Goal: Transaction & Acquisition: Purchase product/service

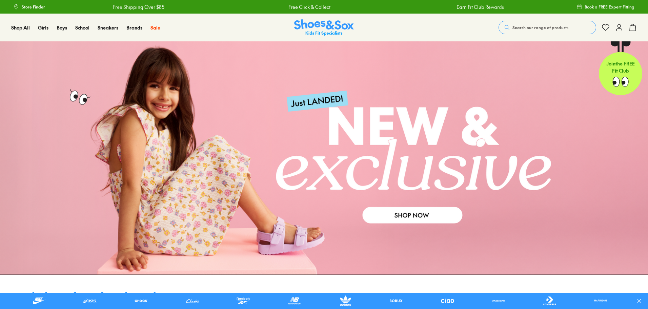
click at [538, 27] on span "Search our range of products" at bounding box center [541, 27] width 56 height 6
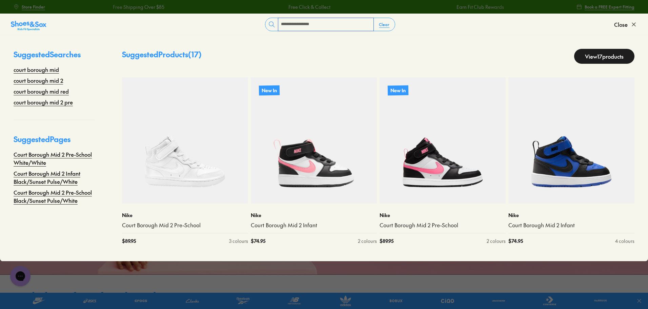
type input "**********"
click at [602, 58] on link "View 17 products" at bounding box center [604, 56] width 60 height 15
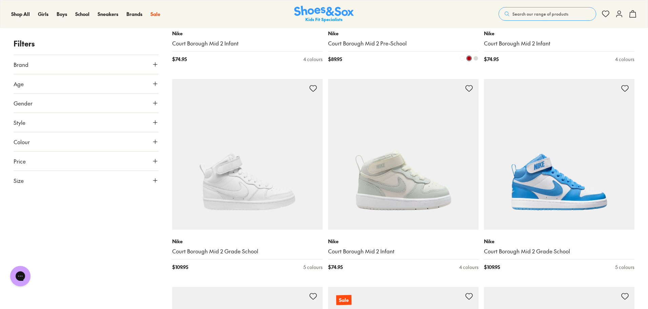
scroll to position [441, 0]
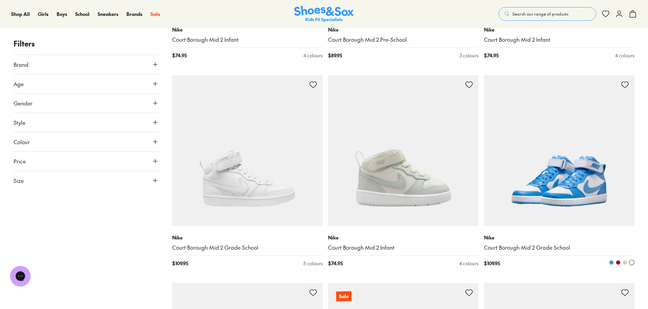
click at [533, 171] on img at bounding box center [559, 150] width 151 height 151
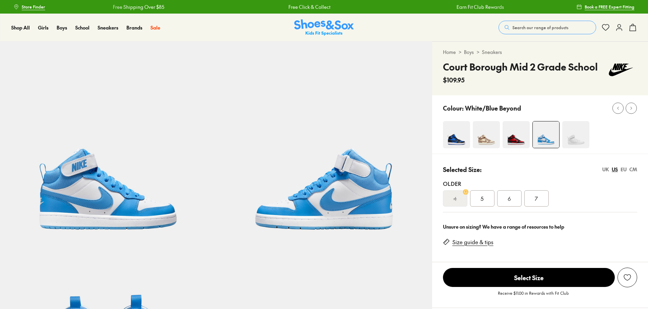
select select "*"
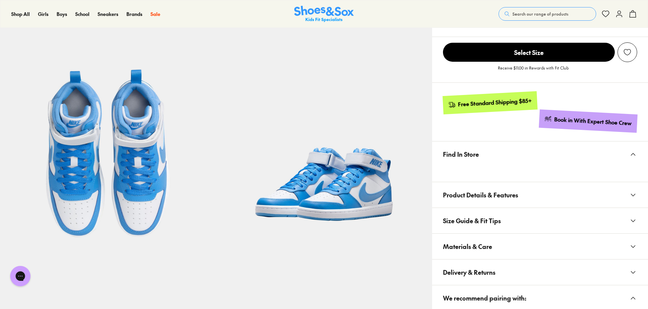
scroll to position [237, 0]
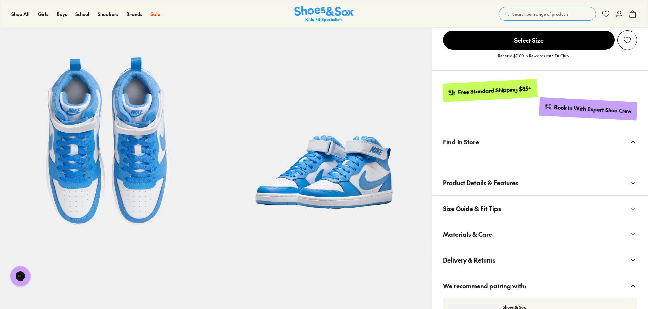
drag, startPoint x: 631, startPoint y: 234, endPoint x: 591, endPoint y: 235, distance: 40.7
click at [632, 234] on icon at bounding box center [633, 234] width 8 height 8
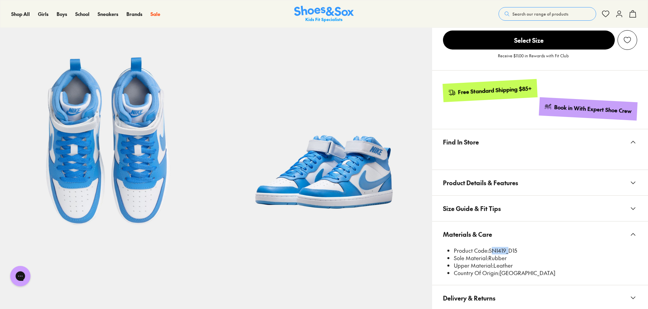
drag, startPoint x: 507, startPoint y: 249, endPoint x: 490, endPoint y: 249, distance: 16.6
click at [490, 249] on li "Product Code: SNI419_D15" at bounding box center [545, 250] width 183 height 7
copy li "SNI419"
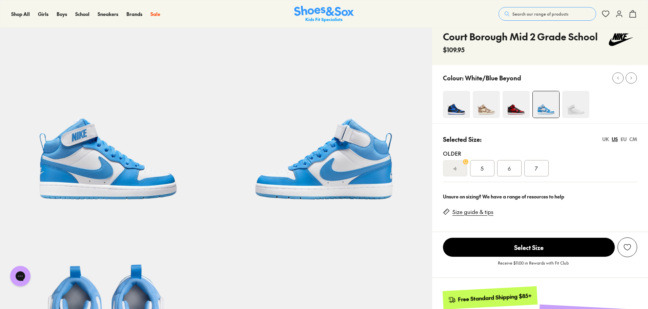
scroll to position [0, 0]
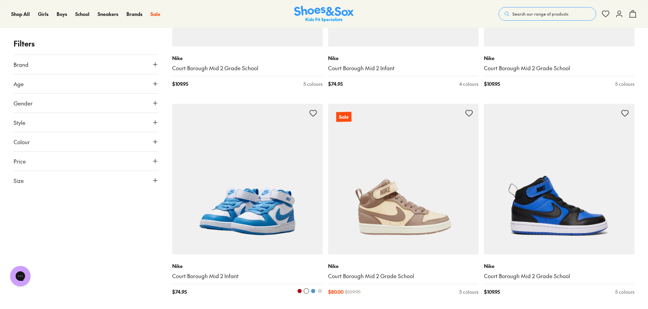
scroll to position [620, 0]
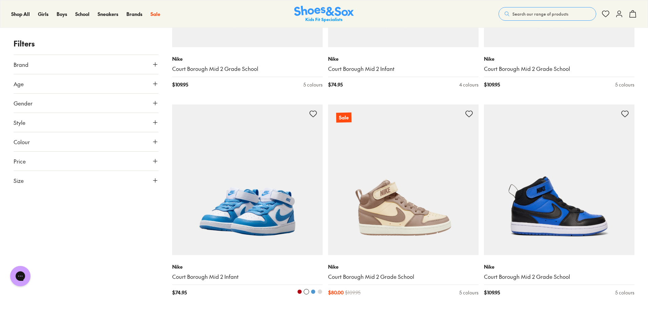
click at [238, 194] on img at bounding box center [247, 179] width 151 height 151
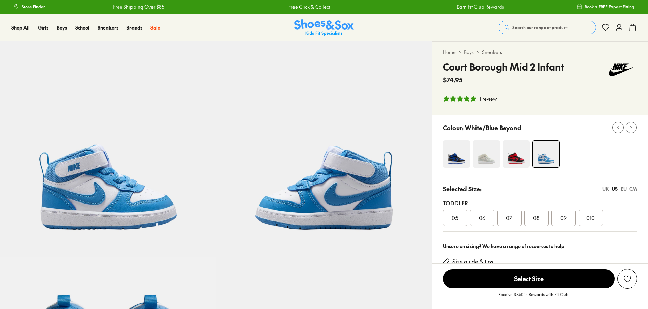
select select "*"
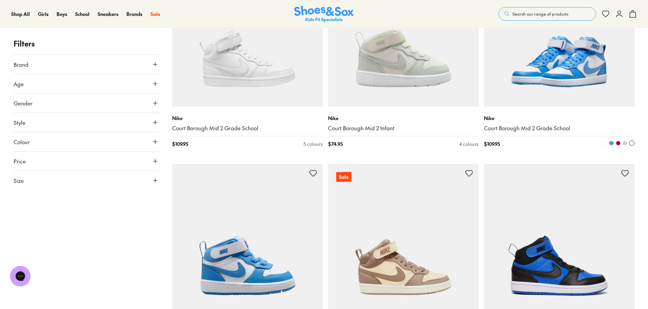
scroll to position [454, 0]
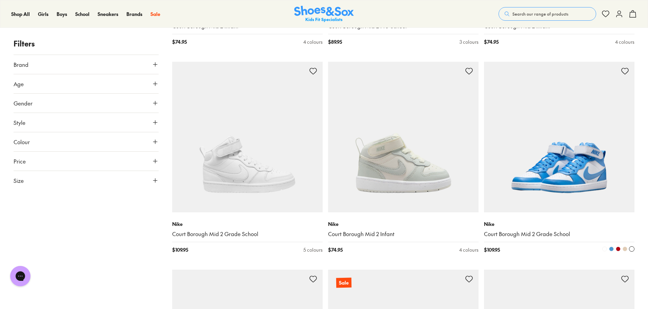
click at [564, 171] on img at bounding box center [559, 137] width 151 height 151
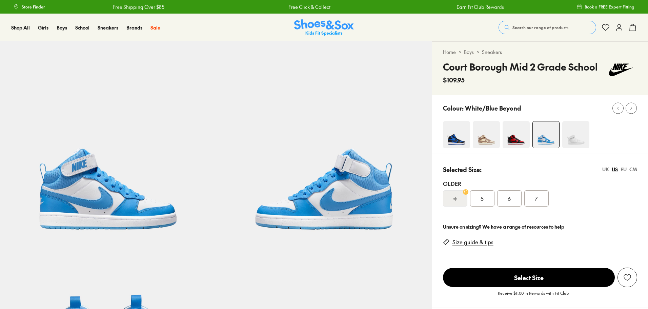
select select "*"
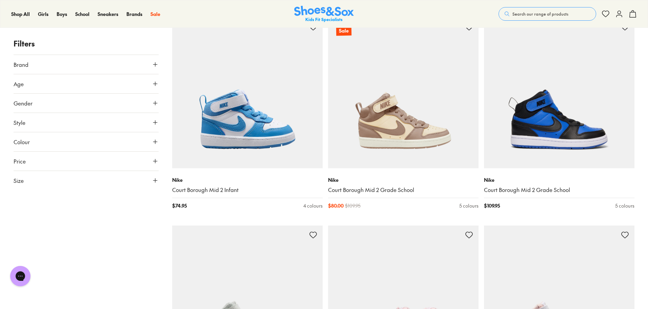
scroll to position [712, 0]
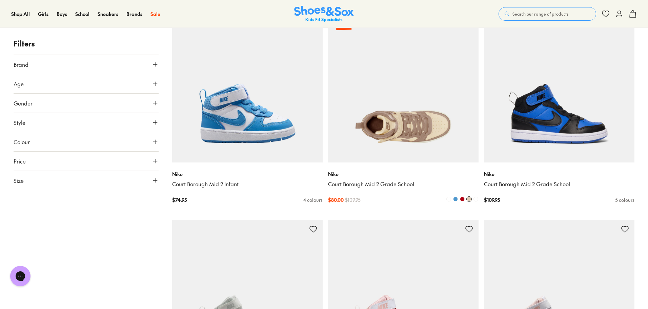
click at [391, 144] on img at bounding box center [403, 87] width 151 height 151
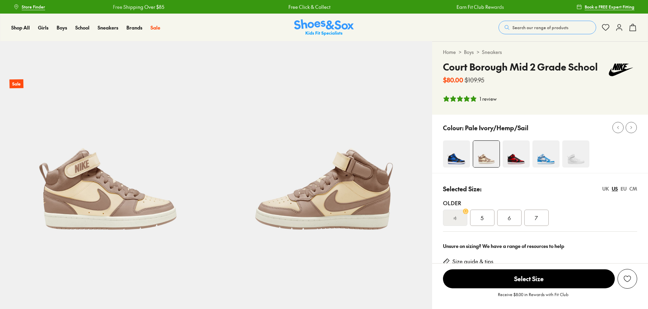
select select "*"
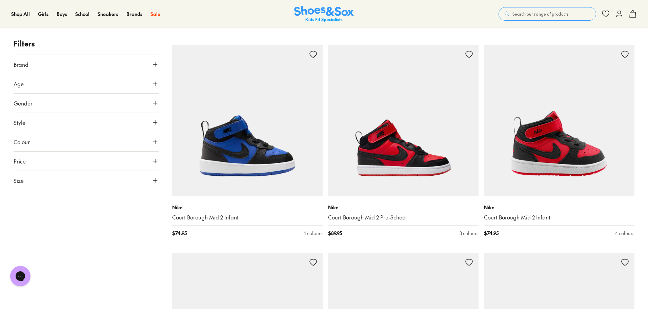
scroll to position [251, 0]
